Goal: Transaction & Acquisition: Subscribe to service/newsletter

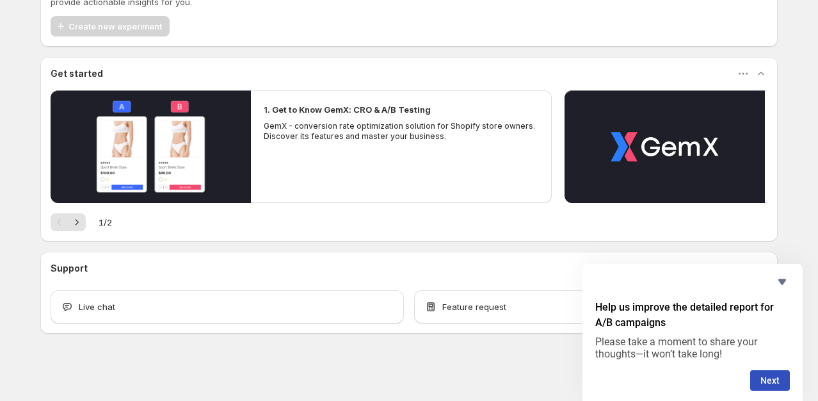
scroll to position [62, 0]
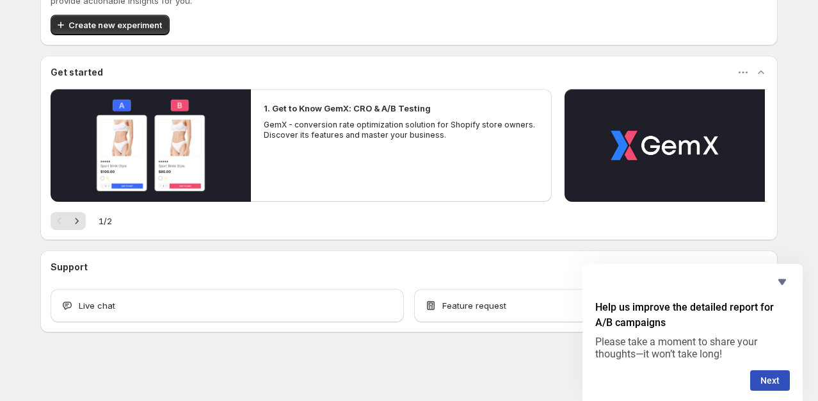
click at [761, 368] on form "Help us improve the detailed report for A/B campaigns Please take a moment to s…" at bounding box center [693, 345] width 220 height 91
click at [766, 382] on button "Next" at bounding box center [770, 380] width 40 height 20
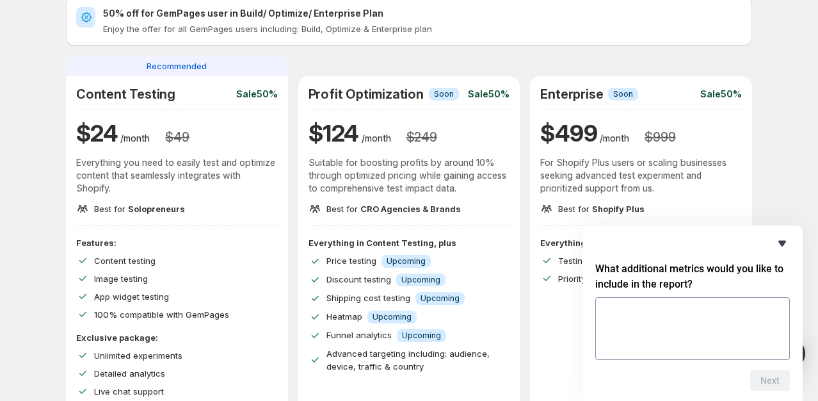
click at [781, 242] on icon "Hide survey" at bounding box center [783, 244] width 8 height 6
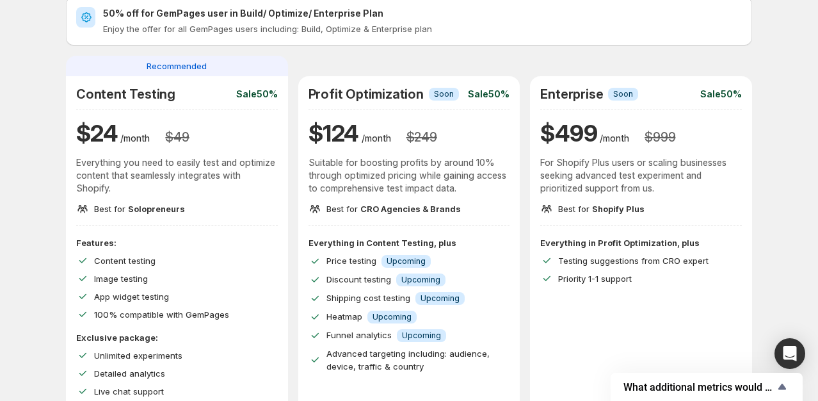
click at [781, 163] on div "Improve Your Store's Conversion Rate, Revenue, and Profit – Start Your 14-Day F…" at bounding box center [409, 394] width 788 height 912
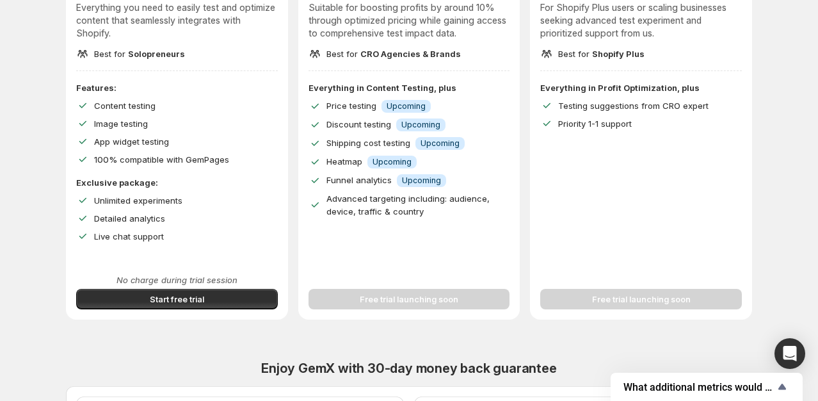
scroll to position [256, 0]
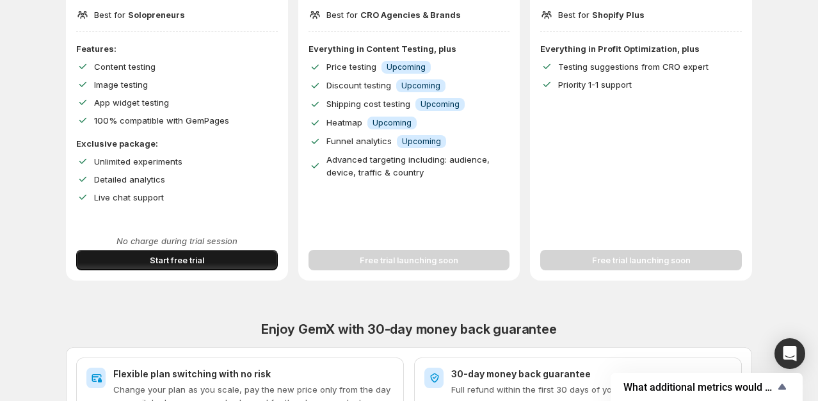
click at [198, 260] on span "Start free trial" at bounding box center [177, 260] width 54 height 13
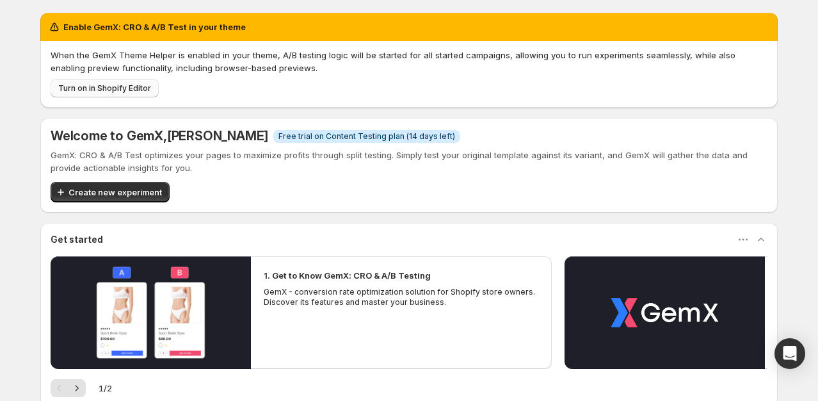
click at [133, 84] on span "Turn on in Shopify Editor" at bounding box center [104, 88] width 93 height 10
